Goal: Task Accomplishment & Management: Manage account settings

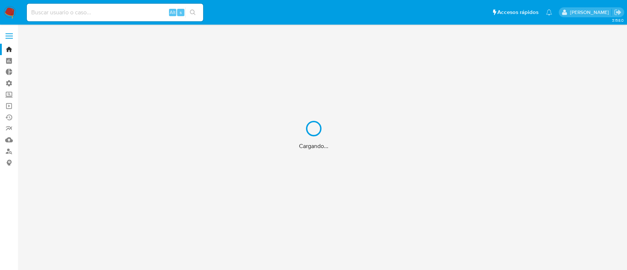
click at [86, 12] on div "Cargando..." at bounding box center [313, 135] width 627 height 270
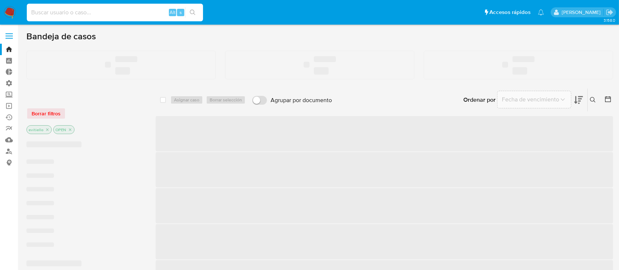
click at [101, 13] on input at bounding box center [115, 13] width 176 height 10
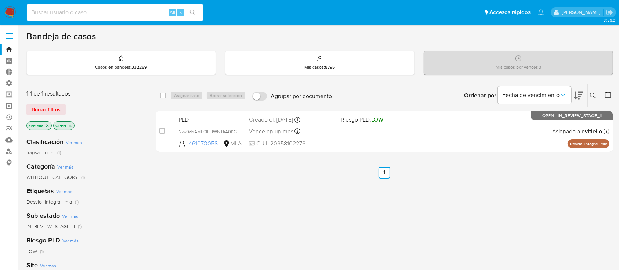
paste input "IW20t1ZQXywqB5D2YJ01YPIj"
type input "IW20t1ZQXywqB5D2YJ01YPIj"
click at [194, 14] on icon "search-icon" at bounding box center [193, 13] width 6 height 6
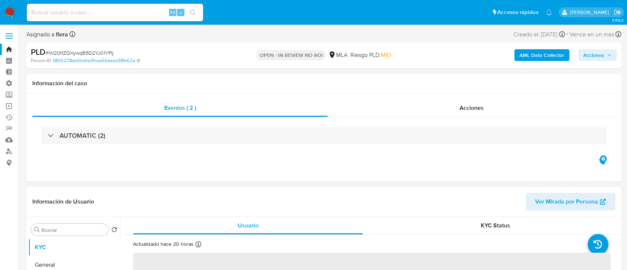
select select "10"
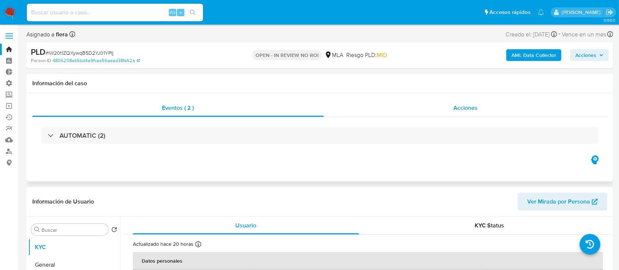
click at [461, 110] on span "Acciones" at bounding box center [466, 108] width 24 height 8
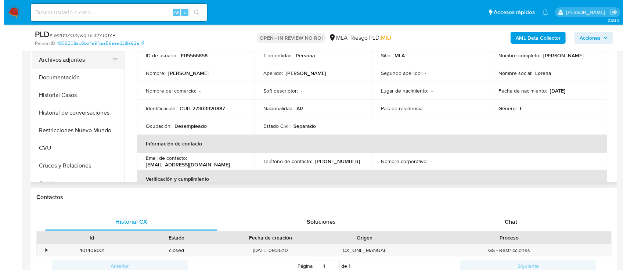
scroll to position [147, 0]
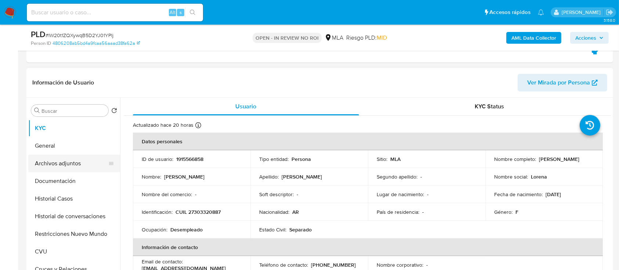
click at [85, 163] on button "Archivos adjuntos" at bounding box center [71, 164] width 86 height 18
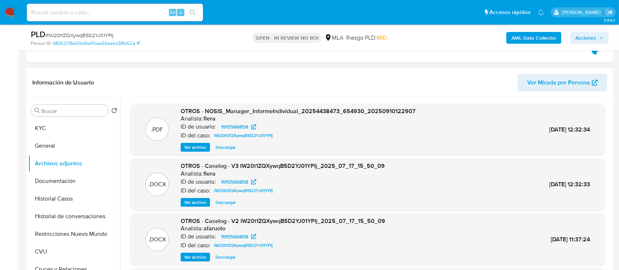
drag, startPoint x: 203, startPoint y: 130, endPoint x: 202, endPoint y: 124, distance: 5.6
click at [202, 125] on p "ID de usuario:" at bounding box center [198, 126] width 35 height 7
click at [191, 202] on span "Ver archivo" at bounding box center [195, 202] width 22 height 7
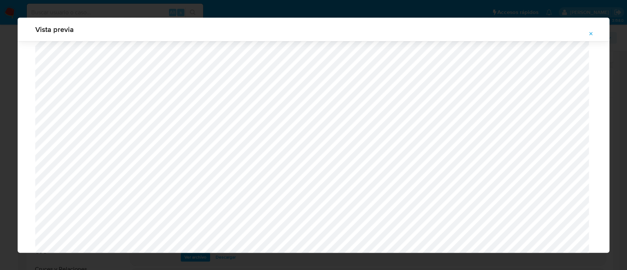
scroll to position [491, 0]
click at [595, 30] on button "Attachment preview" at bounding box center [591, 34] width 16 height 12
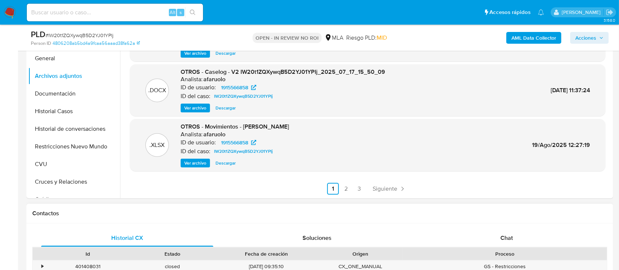
scroll to position [294, 0]
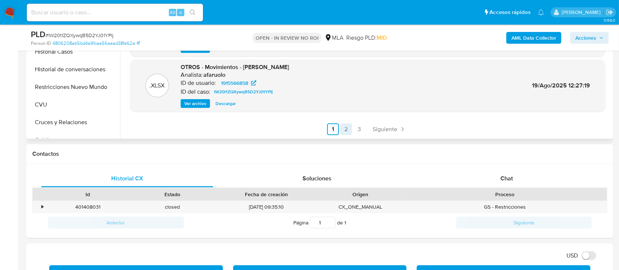
click at [347, 130] on link "2" at bounding box center [346, 129] width 12 height 12
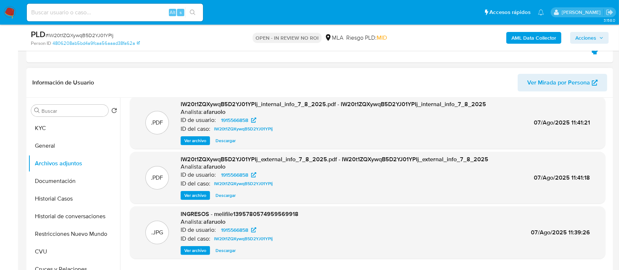
scroll to position [196, 0]
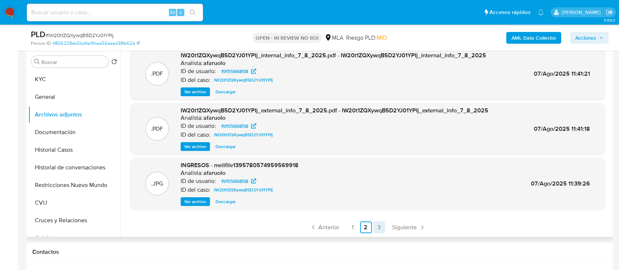
click at [376, 229] on link "3" at bounding box center [379, 227] width 12 height 12
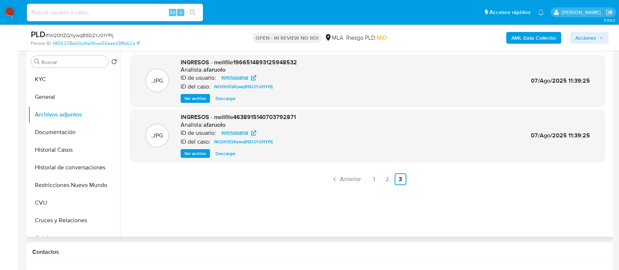
click at [205, 154] on span "Ver archivo" at bounding box center [195, 153] width 22 height 7
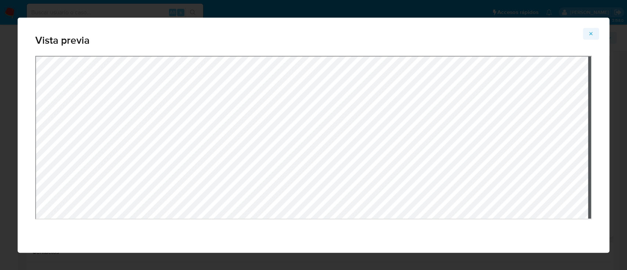
click at [593, 33] on icon "Attachment preview" at bounding box center [591, 34] width 6 height 6
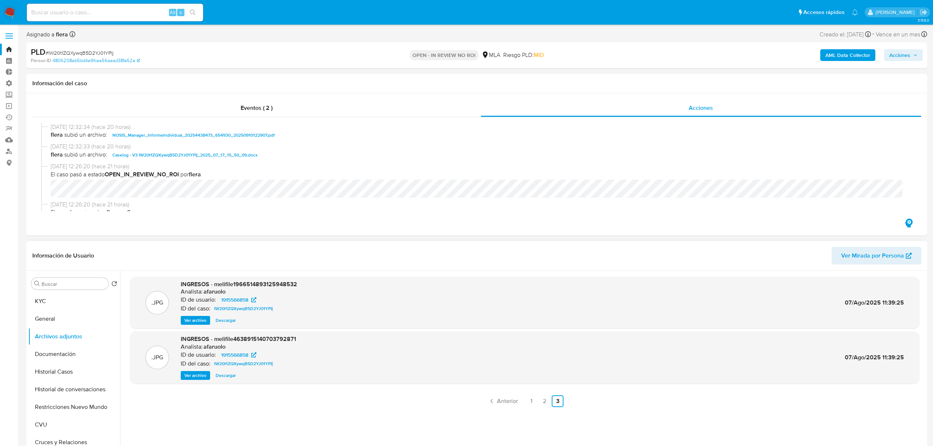
click at [150, 10] on input at bounding box center [115, 13] width 176 height 10
paste input "2514683559"
type input "2514683559"
click at [185, 9] on button "search-icon" at bounding box center [192, 12] width 15 height 10
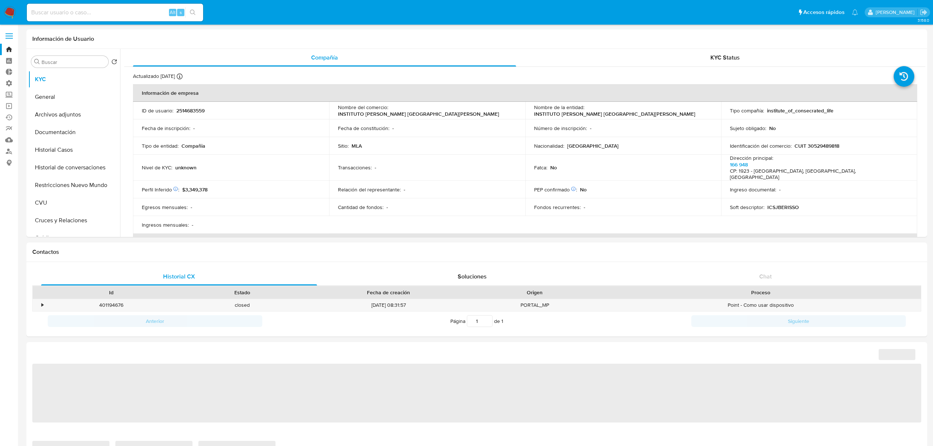
select select "10"
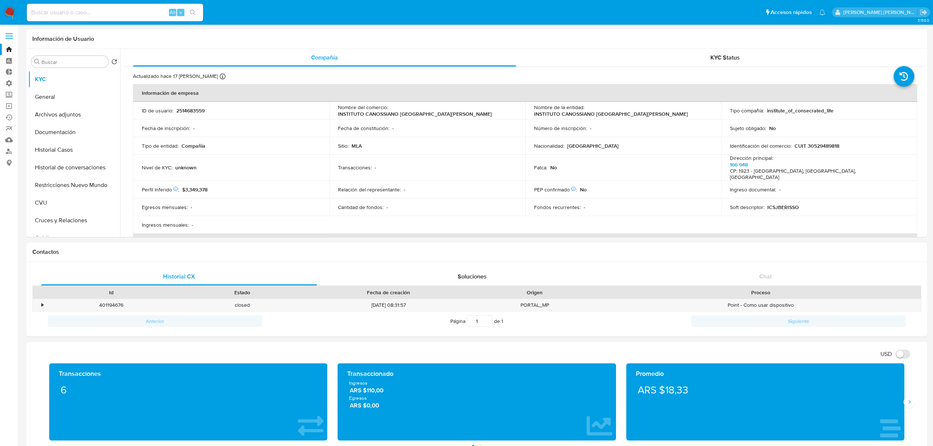
click input
paste input "2522996694"
type input "2522996694"
click button "search-icon"
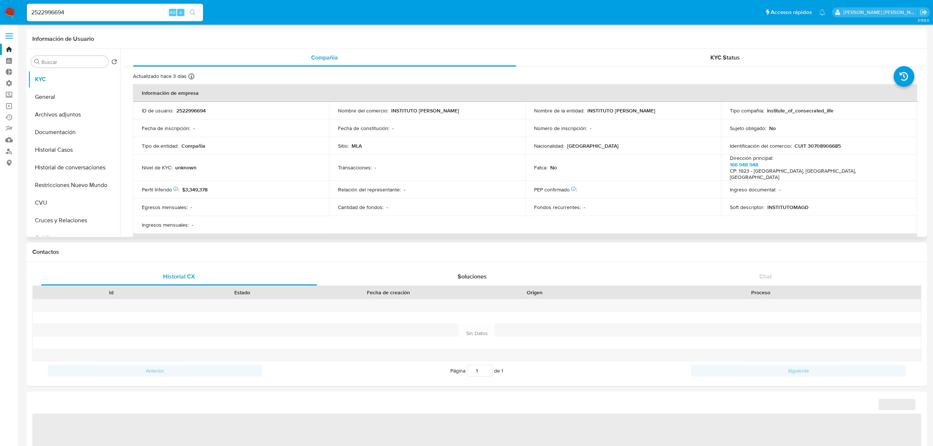
select select "10"
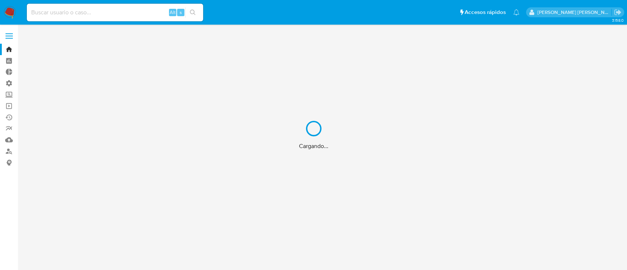
click at [123, 14] on div "Cargando..." at bounding box center [313, 135] width 627 height 270
click at [123, 13] on input at bounding box center [115, 13] width 176 height 10
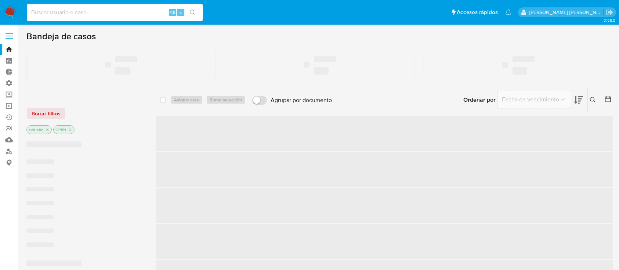
paste input "wGxRMhOIDmxr2m0twIFIVqEN"
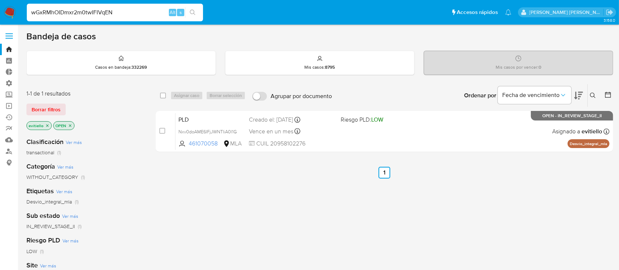
type input "wGxRMhOIDmxr2m0twIFIVqEN"
click at [194, 15] on icon "search-icon" at bounding box center [193, 13] width 6 height 6
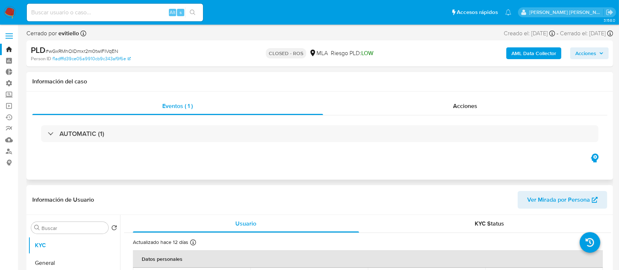
select select "10"
click at [106, 13] on input at bounding box center [115, 13] width 176 height 10
paste input "ljEZZt9fMGpsvsmUHygyQGtG"
type input "ljEZZt9fMGpsvsmUHygyQGtG"
click at [198, 11] on button "search-icon" at bounding box center [192, 12] width 15 height 10
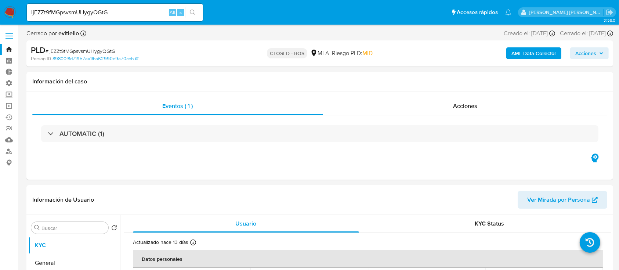
select select "10"
click at [123, 11] on input "ljEZZt9fMGpsvsmUHygyQGtG" at bounding box center [115, 13] width 176 height 10
paste input "kllxSSFZsfwdGR1Cyz0SwYJT"
type input "kllxSSFZsfwdGR1Cyz0SwYJT"
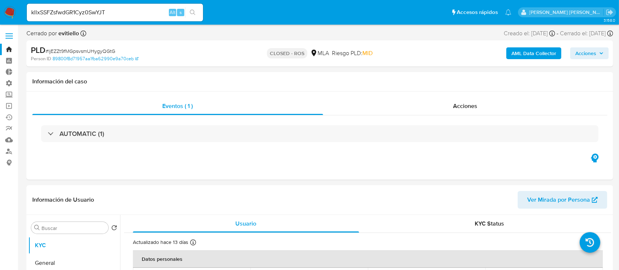
click at [198, 11] on button "search-icon" at bounding box center [192, 12] width 15 height 10
select select "10"
click at [138, 16] on input "kllxSSFZsfwdGR1Cyz0SwYJT" at bounding box center [115, 13] width 176 height 10
paste input "WQkDsRqfdYUUVkjKoBLEcA2w"
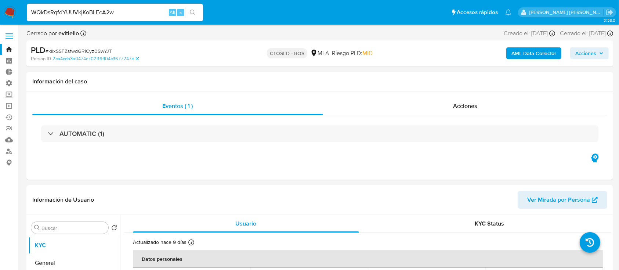
type input "WQkDsRqfdYUUVkjKoBLEcA2w"
click at [192, 13] on icon "search-icon" at bounding box center [193, 13] width 6 height 6
select select "10"
click at [113, 8] on input "WQkDsRqfdYUUVkjKoBLEcA2w" at bounding box center [115, 13] width 176 height 10
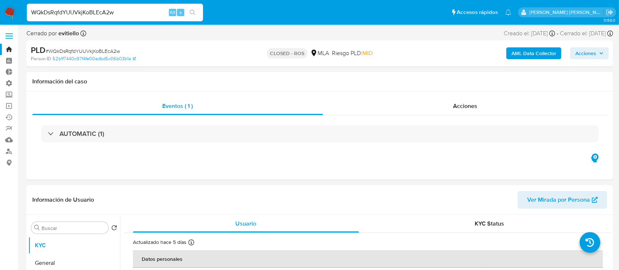
paste input "gVp20fuZcCVROozbcthzYI68"
type input "gVp20fuZcCVROozbcthzYI68"
click at [192, 10] on icon "search-icon" at bounding box center [193, 13] width 6 height 6
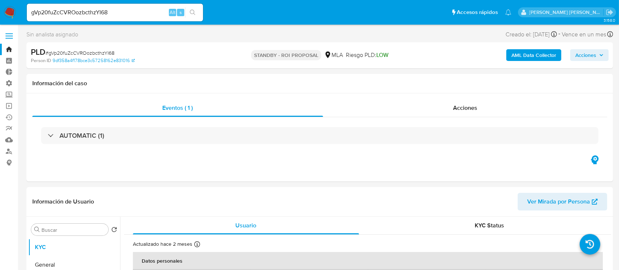
select select "10"
click at [522, 107] on div "Acciones" at bounding box center [465, 108] width 285 height 18
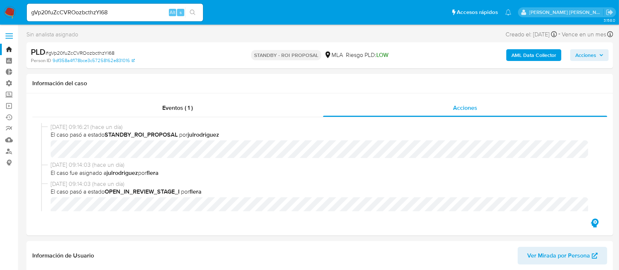
click at [121, 12] on input "gVp20fuZcCVROozbcthzYI68" at bounding box center [115, 13] width 176 height 10
paste input "IW20t1ZQXywqB5D2YJ01YPIj"
click at [193, 11] on icon "search-icon" at bounding box center [193, 13] width 6 height 6
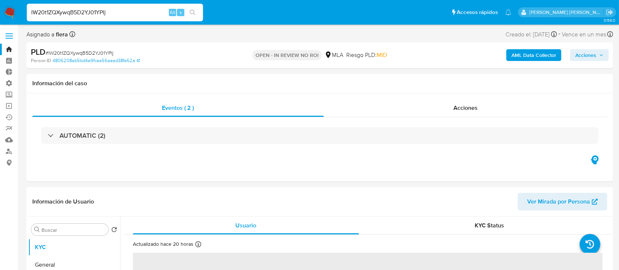
click at [148, 10] on input "IW20t1ZQXywqB5D2YJ01YPIj" at bounding box center [115, 13] width 176 height 10
paste input "F8YR87yJzisc6LTbPcH9xGG2"
type input "F8YR87yJzisc6LTbPcH9xGG2"
select select "10"
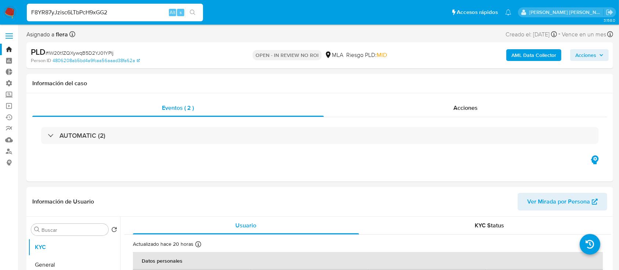
type input "F8YR87yJzisc6LTbPcH9xGG2"
click at [191, 10] on icon "search-icon" at bounding box center [193, 13] width 6 height 6
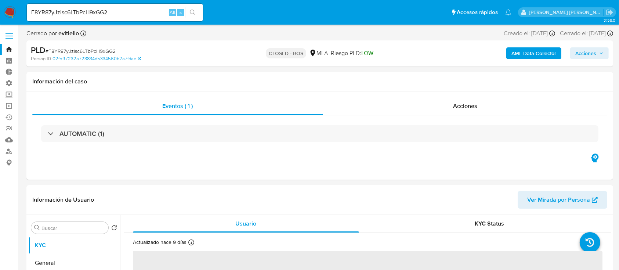
click at [132, 8] on input "F8YR87yJzisc6LTbPcH9xGG2" at bounding box center [115, 13] width 176 height 10
select select "10"
paste input "PWJGSUANFNj6qc5Lr6ydz2Qk"
type input "PWJGSUANFNj6qc5Lr6ydz2Qk"
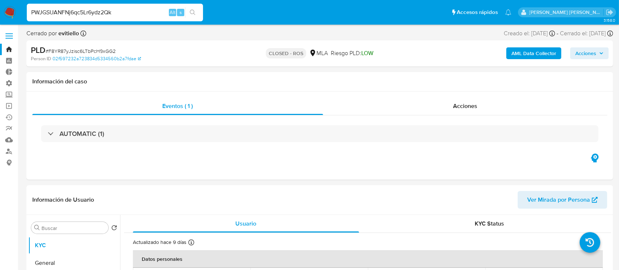
click at [194, 8] on button "search-icon" at bounding box center [192, 12] width 15 height 10
select select "10"
click at [132, 10] on input "PWJGSUANFNj6qc5Lr6ydz2Qk" at bounding box center [115, 13] width 176 height 10
paste input "lLDeMqiG6tZc1s4b4OfQPMDG"
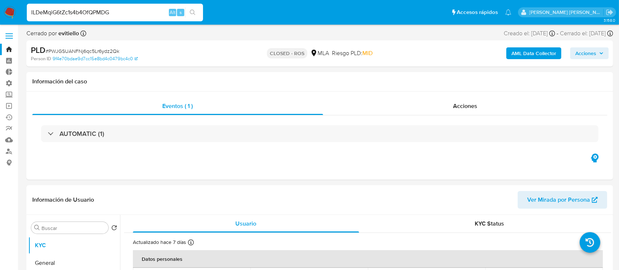
type input "lLDeMqiG6tZc1s4b4OfQPMDG"
click at [190, 12] on icon "search-icon" at bounding box center [193, 13] width 6 height 6
click at [123, 3] on div "lLDeMqiG6tZc1s4b4OfQPMDG Alt s" at bounding box center [115, 12] width 176 height 21
select select "10"
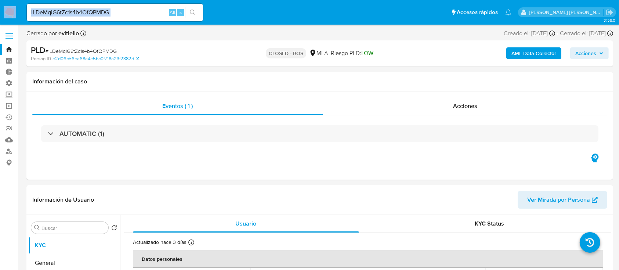
click at [124, 9] on input "lLDeMqiG6tZc1s4b4OfQPMDG" at bounding box center [115, 13] width 176 height 10
paste input "JqF344ys4lT5audq9w6Wkg7h"
type input "JqF344ys4lT5audq9w6Wkg7h"
click at [191, 11] on icon "search-icon" at bounding box center [193, 13] width 6 height 6
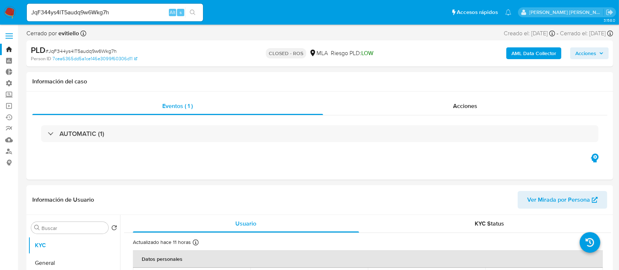
click at [124, 7] on div "JqF344ys4lT5audq9w6Wkg7h Alt s" at bounding box center [115, 13] width 176 height 18
select select "10"
click at [112, 16] on input "JqF344ys4lT5audq9w6Wkg7h" at bounding box center [115, 13] width 176 height 10
paste input "wGxRMhOIDmxr2m0twIFIVqEN"
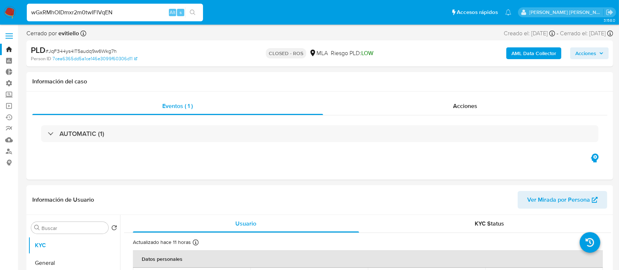
type input "wGxRMhOIDmxr2m0twIFIVqEN"
click at [195, 10] on icon "search-icon" at bounding box center [193, 13] width 6 height 6
click at [144, 10] on input "wGxRMhOIDmxr2m0twIFIVqEN" at bounding box center [115, 13] width 176 height 10
select select "10"
click at [144, 10] on input "wGxRMhOIDmxr2m0twIFIVqEN" at bounding box center [115, 13] width 176 height 10
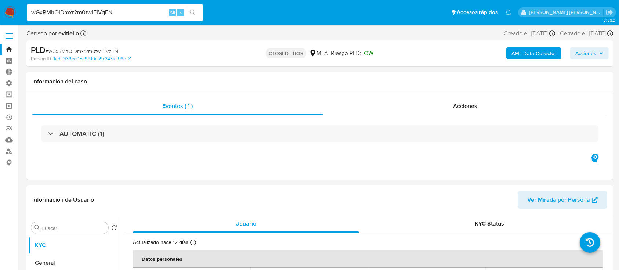
paste input "hbsF1NR28fh0NEwhZ7sdy47X"
type input "hbsF1NR28fh0NEwhZ7sdy47X"
click at [194, 11] on icon "search-icon" at bounding box center [193, 13] width 6 height 6
select select "10"
click at [143, 13] on input "hbsF1NR28fh0NEwhZ7sdy47X" at bounding box center [115, 13] width 176 height 10
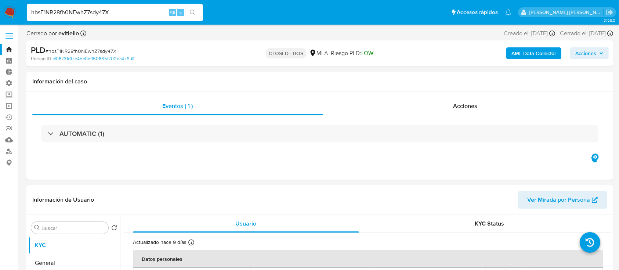
click at [143, 13] on input "hbsF1NR28fh0NEwhZ7sdy47X" at bounding box center [115, 13] width 176 height 10
paste input "42UIL557FqJ8Ax4oAdiyYSRe"
type input "42UIL557FqJ8Ax4oAdiyYSRe"
click at [193, 13] on icon "search-icon" at bounding box center [193, 13] width 6 height 6
select select "10"
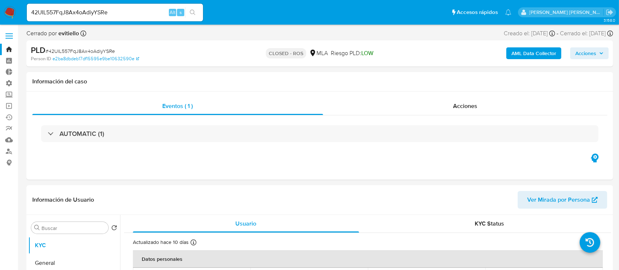
click at [135, 10] on input "42UIL557FqJ8Ax4oAdiyYSRe" at bounding box center [115, 13] width 176 height 10
paste input "qJA4cAih4Bn3UR0kJfKlCgnQ"
type input "qJA4cAih4Bn3UR0kJfKlCgnQ"
click at [199, 12] on button "search-icon" at bounding box center [192, 12] width 15 height 10
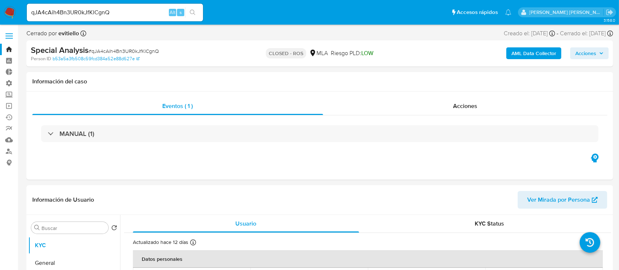
select select "10"
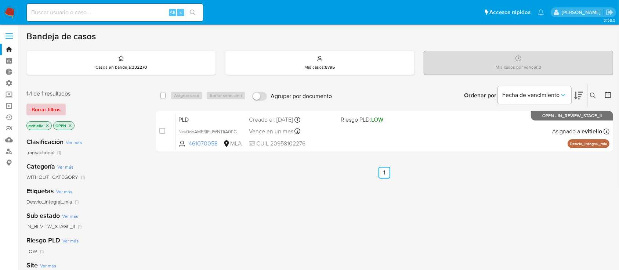
click at [57, 108] on span "Borrar filtros" at bounding box center [46, 109] width 29 height 10
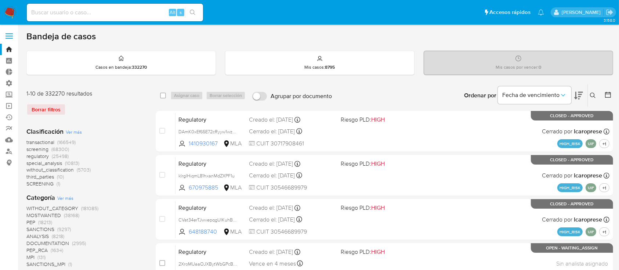
click at [595, 95] on icon at bounding box center [593, 96] width 6 height 6
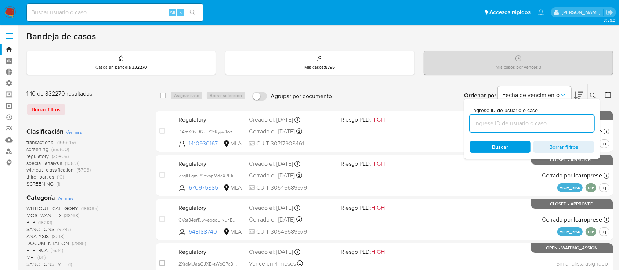
click at [552, 122] on input at bounding box center [532, 124] width 124 height 10
type input "IW20t1ZQXywqB5D2YJ01YPIj"
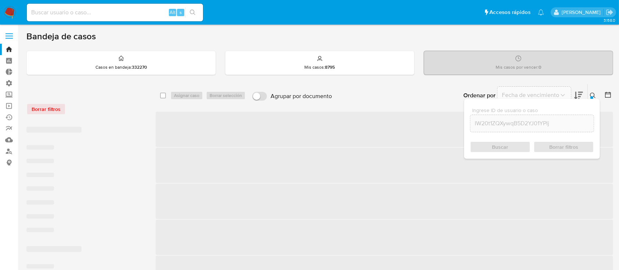
click at [591, 96] on div at bounding box center [592, 97] width 3 height 3
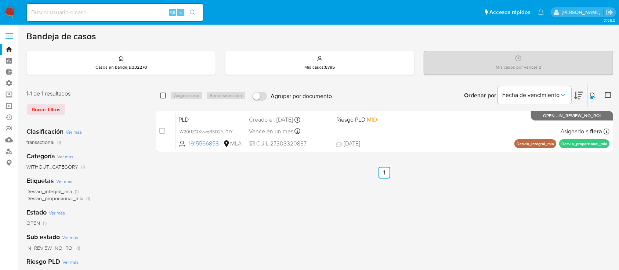
click at [166, 95] on input "checkbox" at bounding box center [163, 96] width 6 height 6
checkbox input "true"
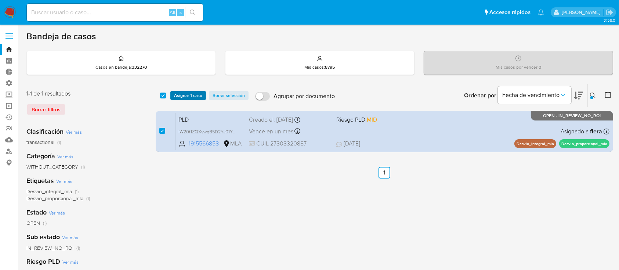
click at [191, 95] on span "Asignar 1 caso" at bounding box center [188, 95] width 28 height 7
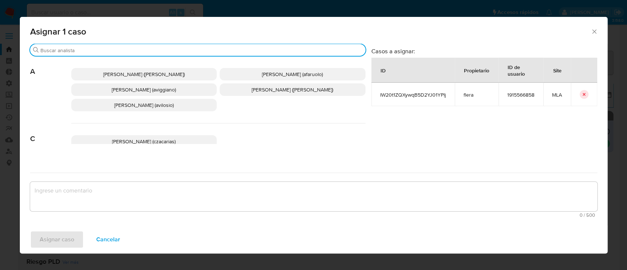
click at [126, 52] on input "Buscar" at bounding box center [201, 50] width 322 height 7
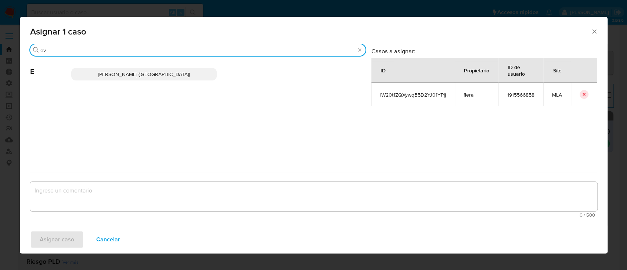
type input "ev"
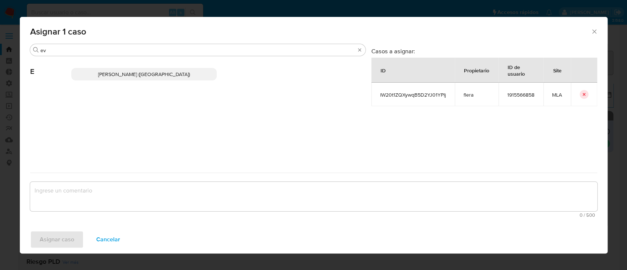
drag, startPoint x: 136, startPoint y: 72, endPoint x: 131, endPoint y: 87, distance: 15.9
click at [135, 72] on span "Emmanuel Hernan Vitiello (evitiello)" at bounding box center [144, 74] width 92 height 7
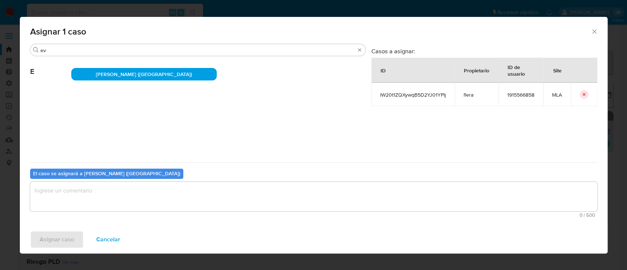
click at [93, 193] on textarea "assign-modal" at bounding box center [313, 196] width 567 height 29
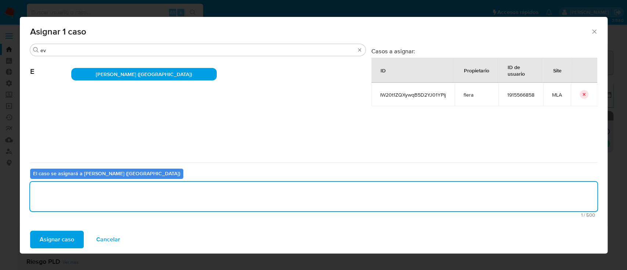
click at [60, 239] on span "Asignar caso" at bounding box center [57, 239] width 35 height 16
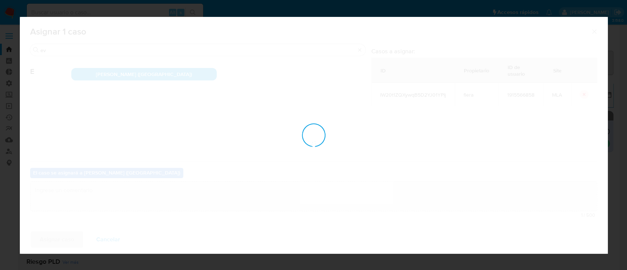
checkbox input "false"
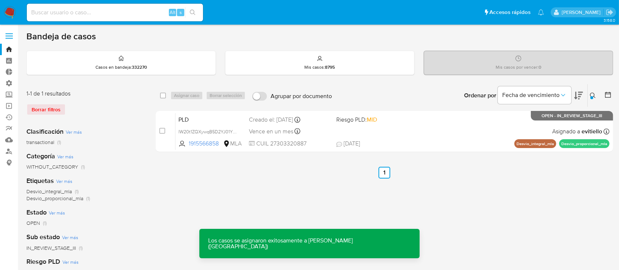
click at [393, 134] on div "PLD IW20t1ZQXywqB5D2YJ01YPIj 1915566858 MLA Riesgo PLD: MID Creado el: 12/07/20…" at bounding box center [393, 131] width 434 height 37
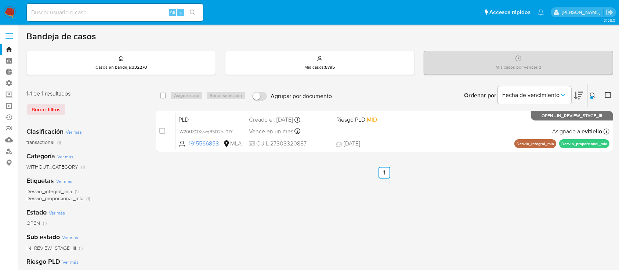
click at [14, 12] on img at bounding box center [10, 12] width 12 height 12
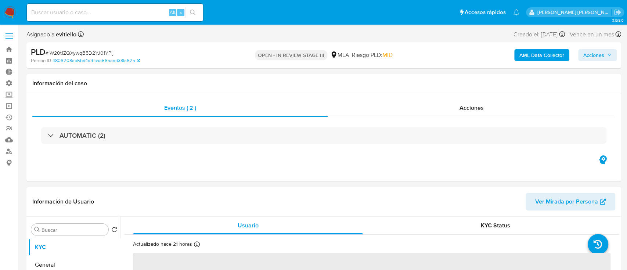
select select "10"
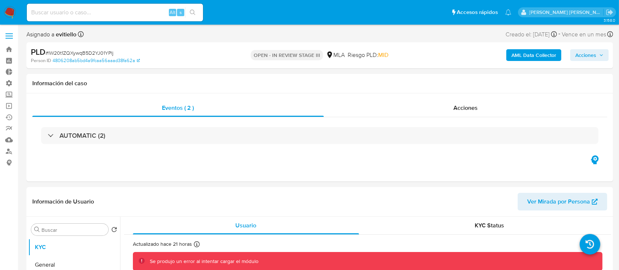
click at [585, 54] on span "Acciones" at bounding box center [585, 55] width 21 height 12
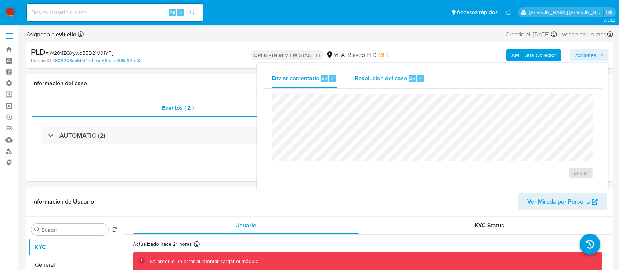
click at [402, 76] on span "Resolución del caso" at bounding box center [381, 78] width 53 height 8
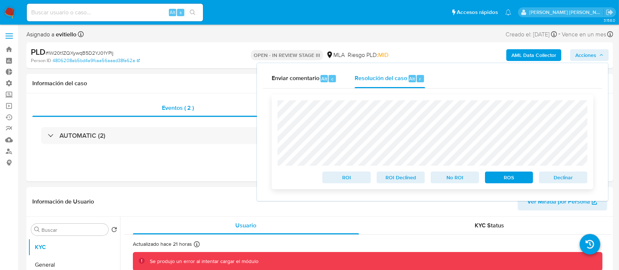
click at [463, 178] on span "No ROI" at bounding box center [455, 177] width 38 height 10
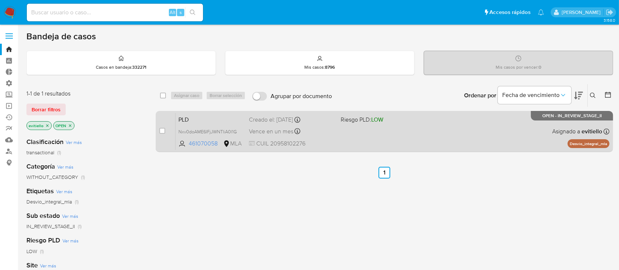
click at [434, 140] on div "PLD Nxv0doAME6IFjJWNTIiA0l1G 461070058 MLA Riesgo PLD: LOW Creado el: [DATE] Cr…" at bounding box center [393, 131] width 434 height 37
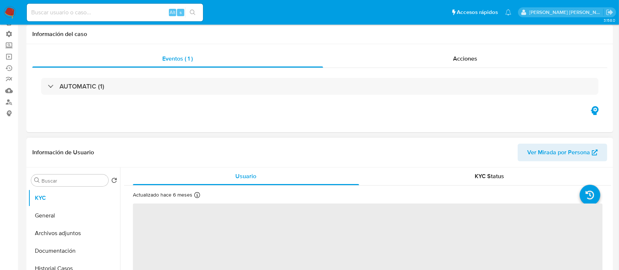
scroll to position [98, 0]
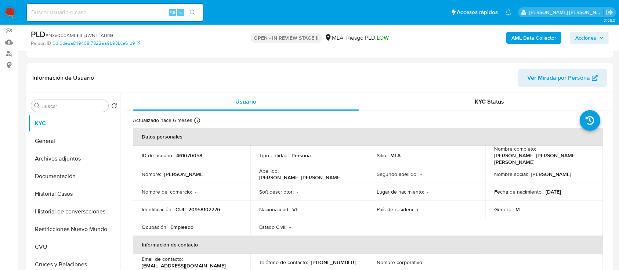
select select "10"
click at [76, 177] on button "Documentación" at bounding box center [71, 176] width 86 height 18
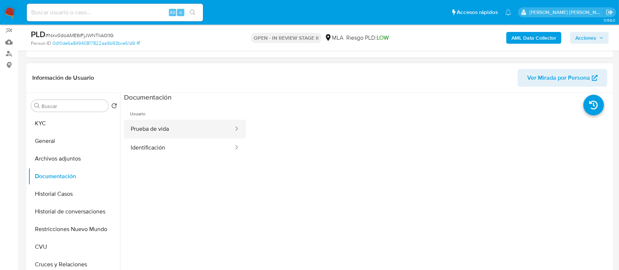
click at [200, 131] on button "Prueba de vida" at bounding box center [179, 129] width 110 height 19
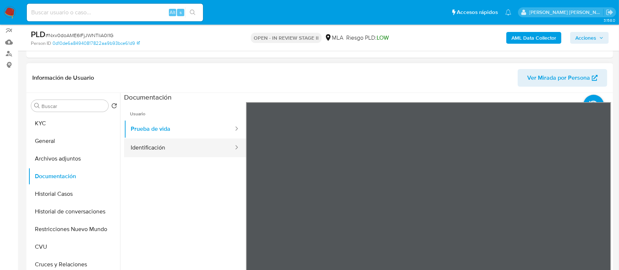
click at [168, 142] on button "Identificación" at bounding box center [179, 147] width 110 height 19
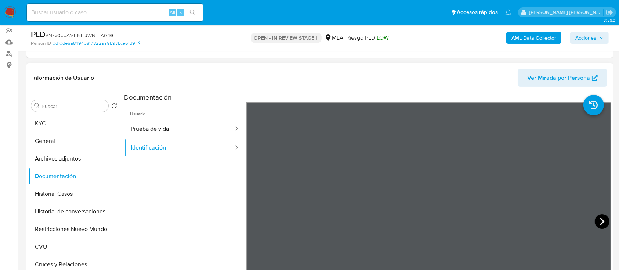
click at [596, 221] on icon at bounding box center [602, 221] width 15 height 15
click at [72, 125] on button "KYC" at bounding box center [71, 124] width 86 height 18
